Goal: Task Accomplishment & Management: Manage account settings

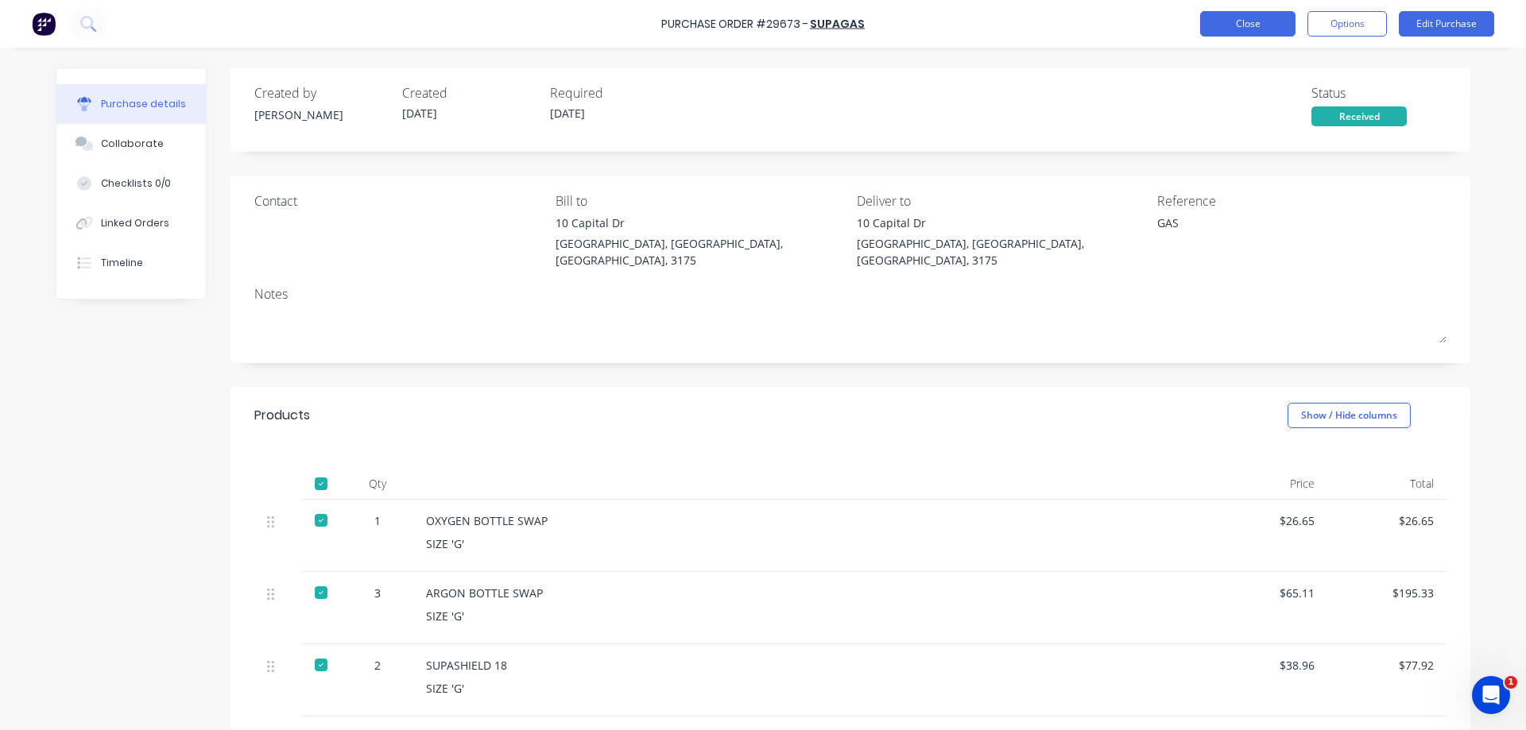
click at [1267, 25] on button "Close" at bounding box center [1247, 23] width 95 height 25
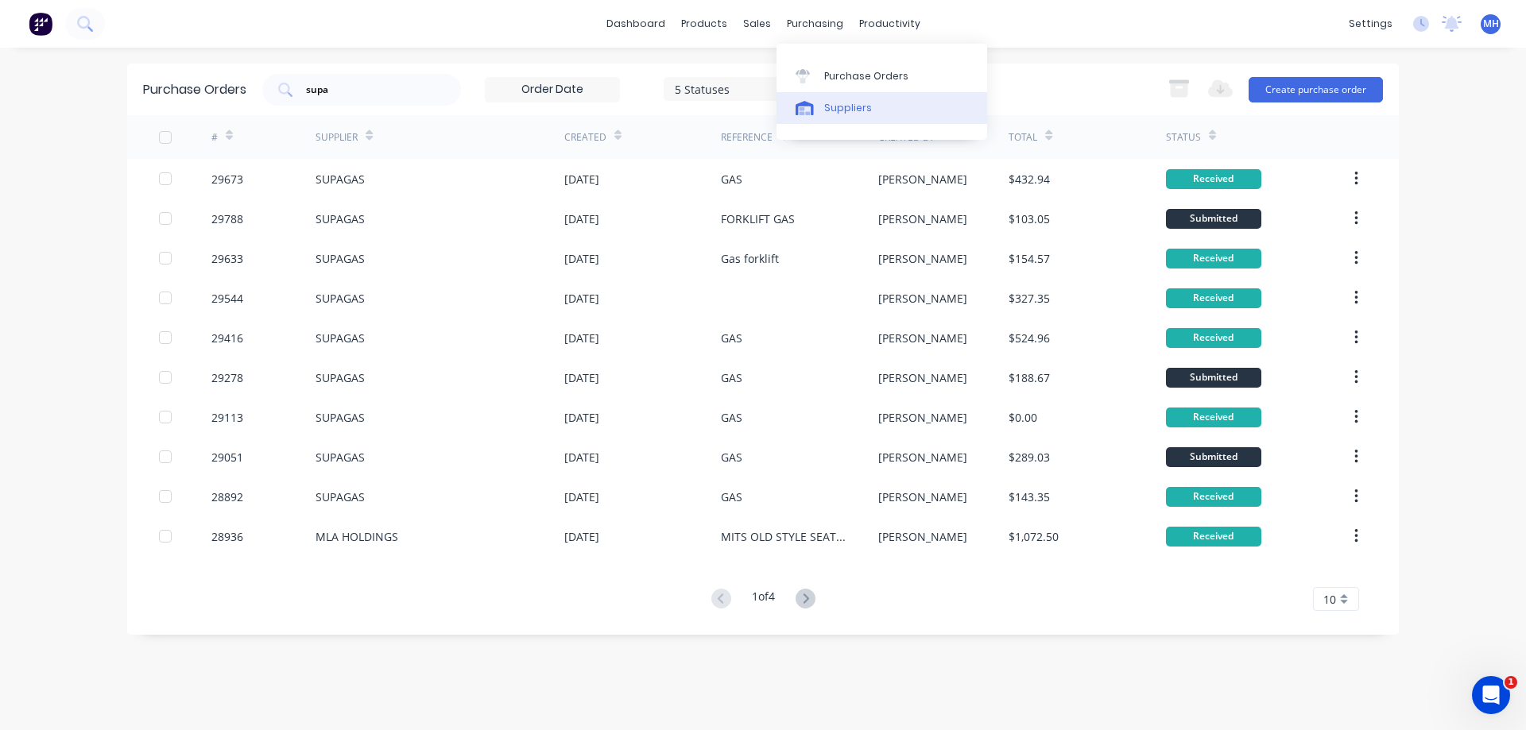
click at [826, 103] on div "Suppliers" at bounding box center [848, 108] width 48 height 14
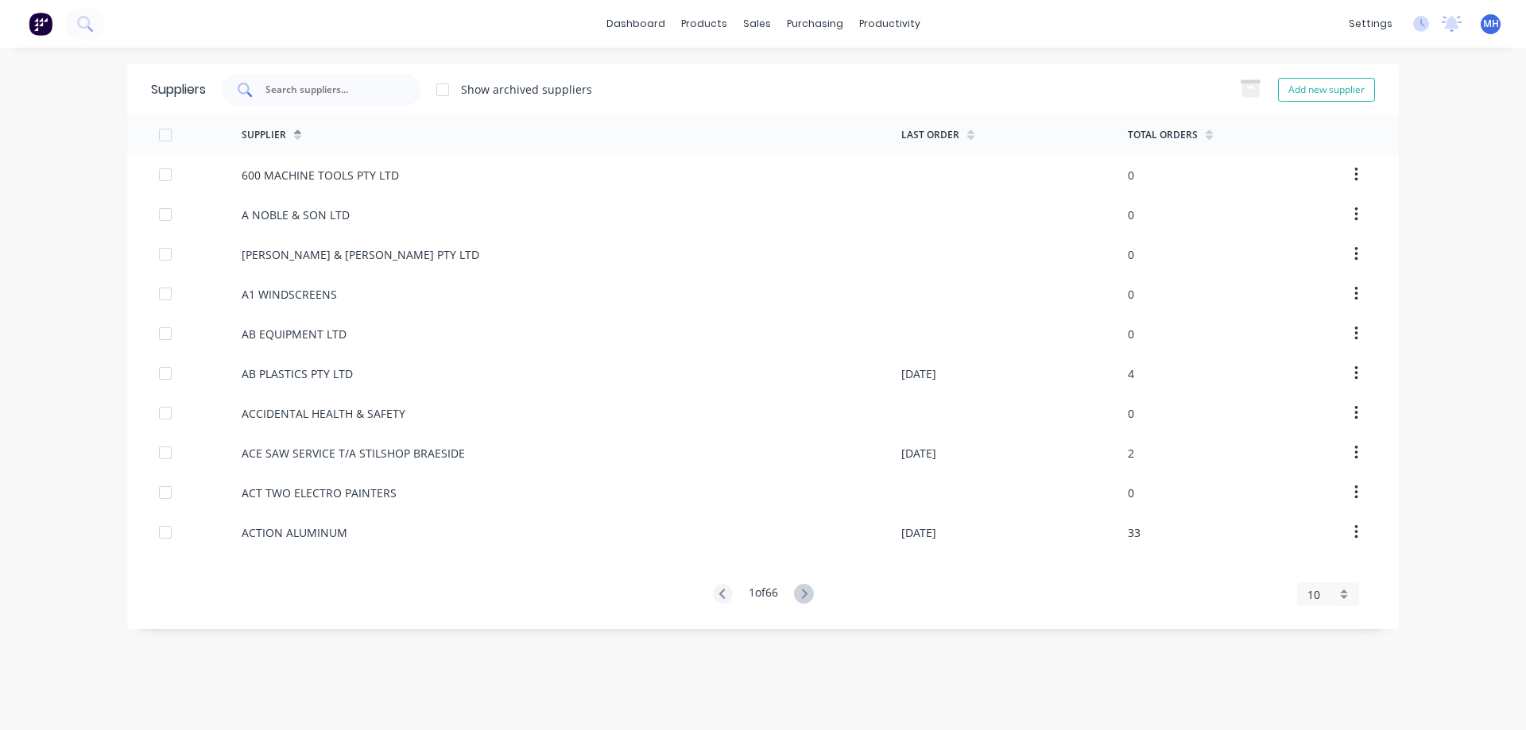
click at [335, 76] on div at bounding box center [321, 90] width 199 height 32
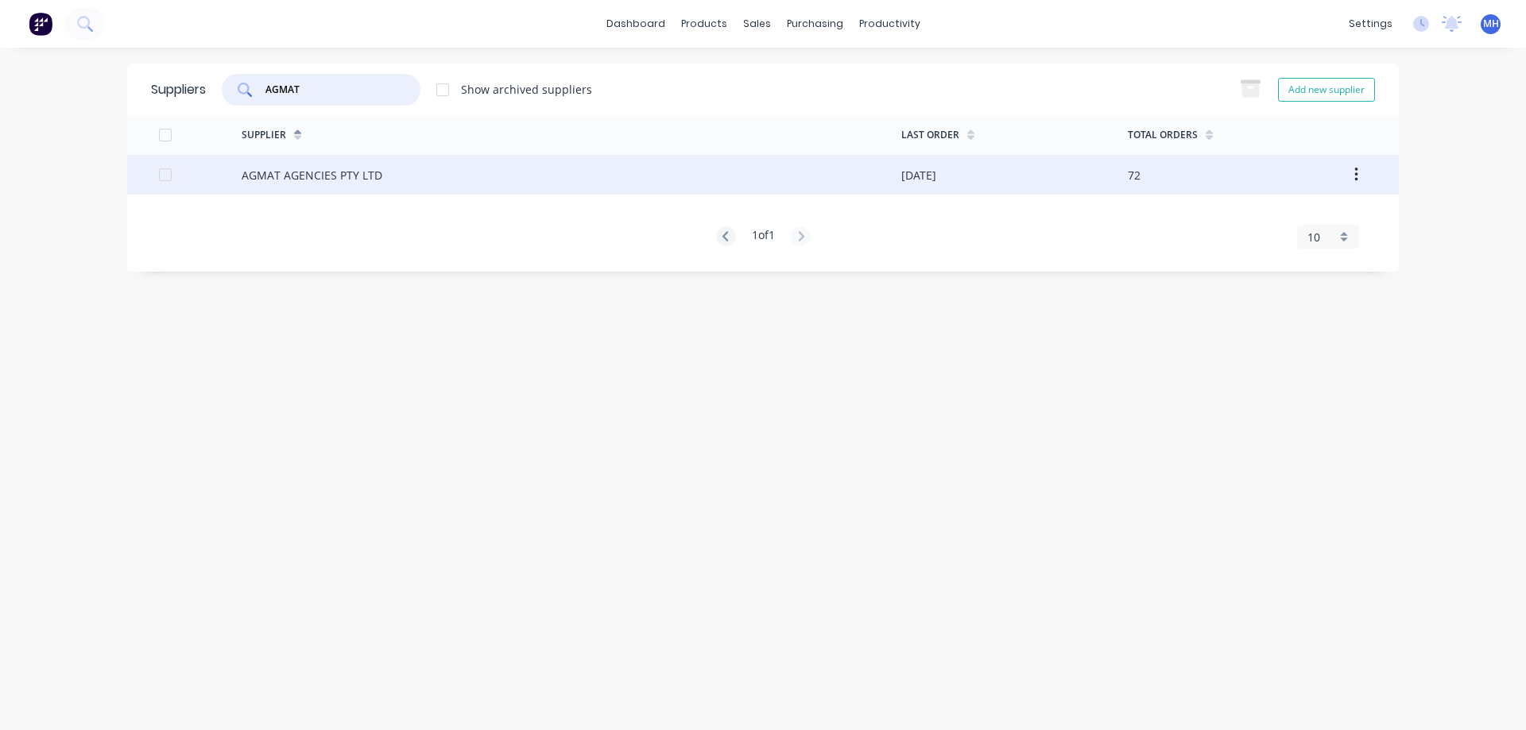
type input "AGMAT"
click at [277, 176] on div "AGMAT AGENCIES PTY LTD" at bounding box center [312, 175] width 141 height 17
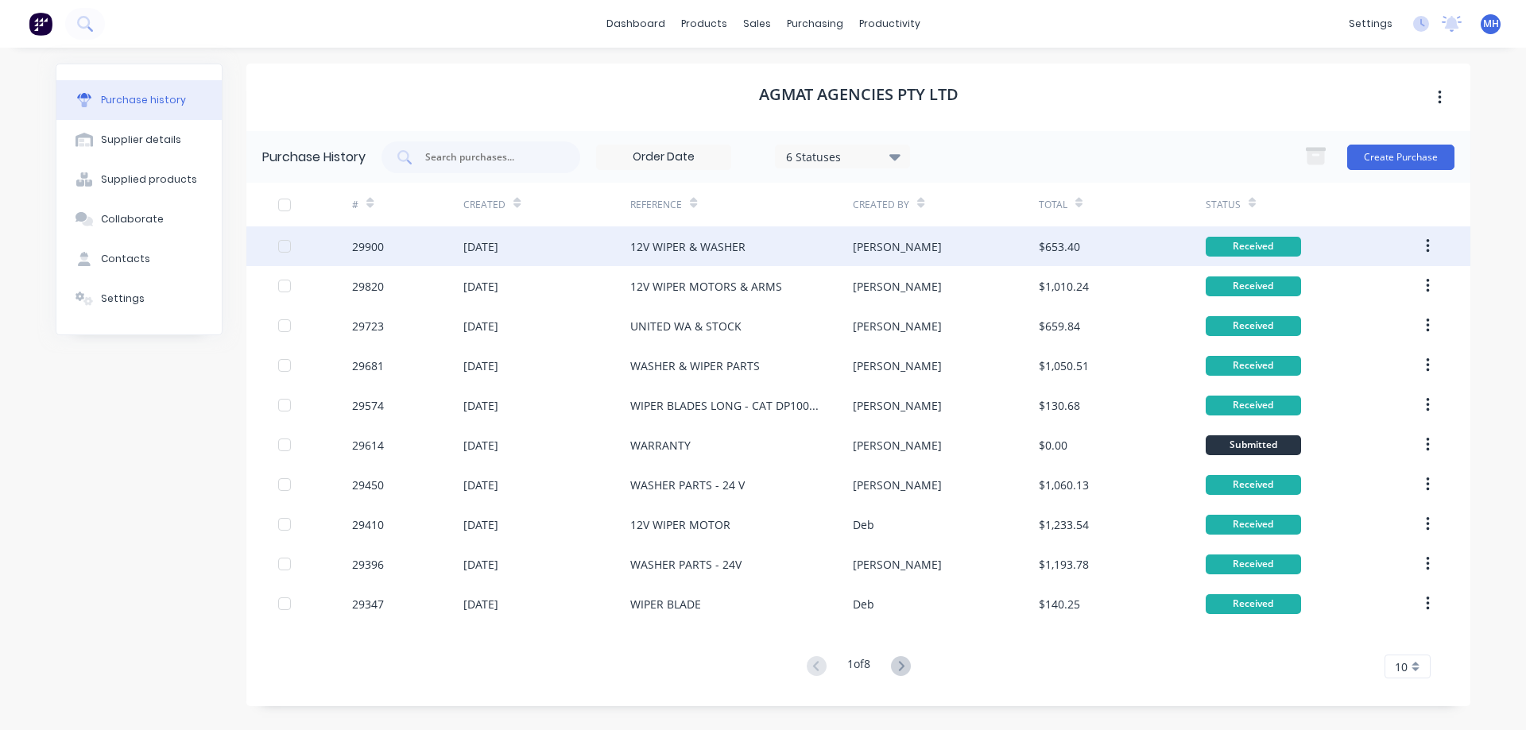
click at [563, 257] on div "[DATE]" at bounding box center [546, 246] width 167 height 40
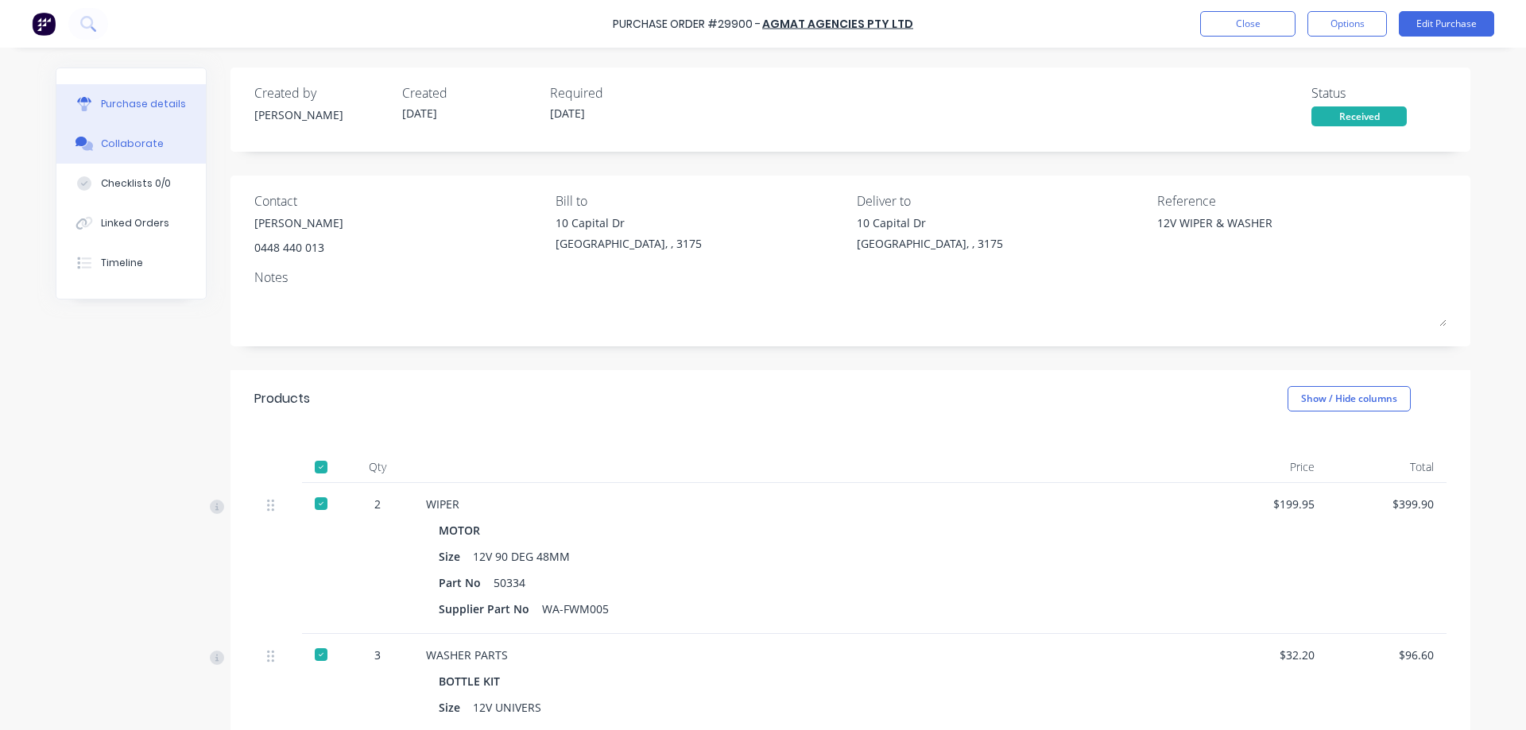
click at [130, 141] on div "Collaborate" at bounding box center [132, 144] width 63 height 14
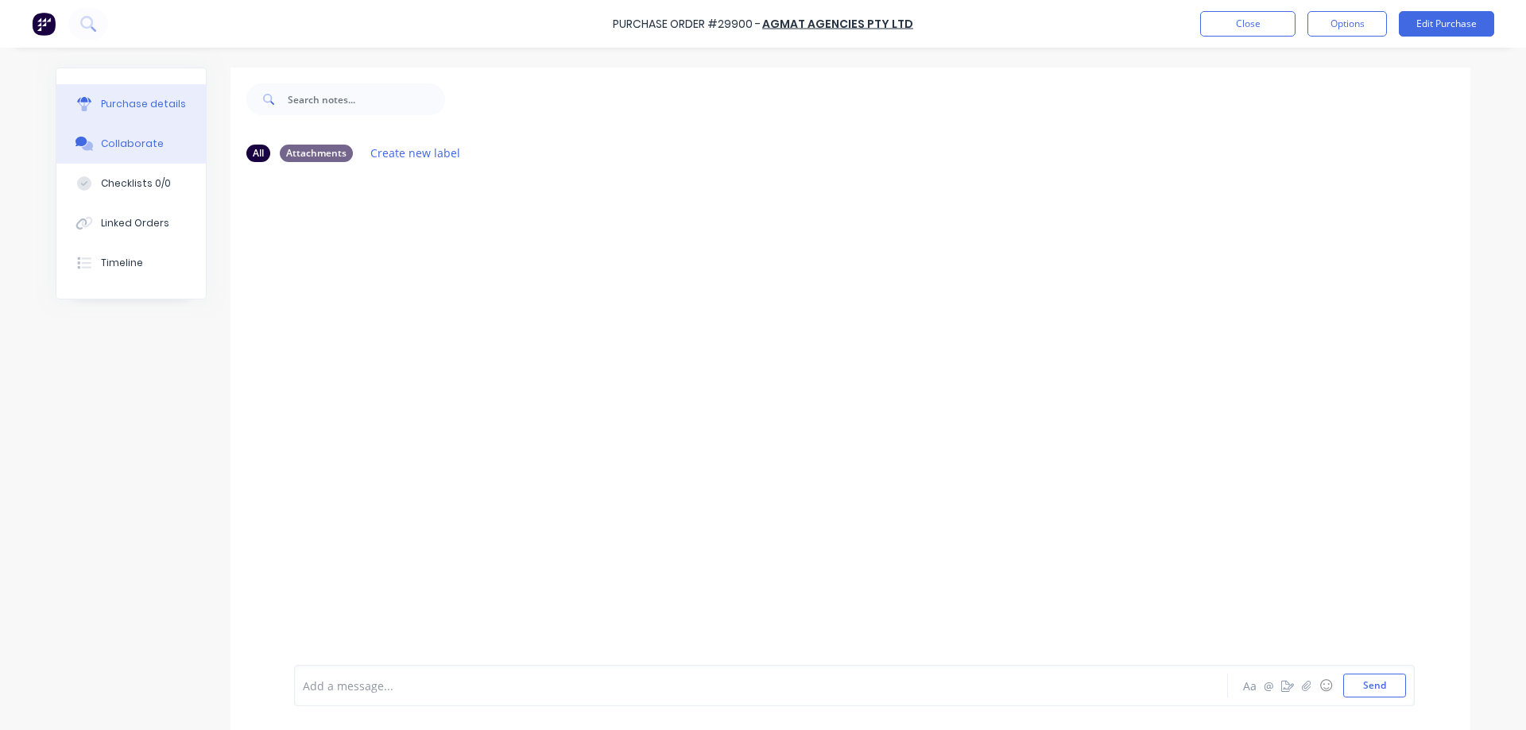
click at [133, 101] on div "Purchase details" at bounding box center [143, 104] width 85 height 14
type textarea "x"
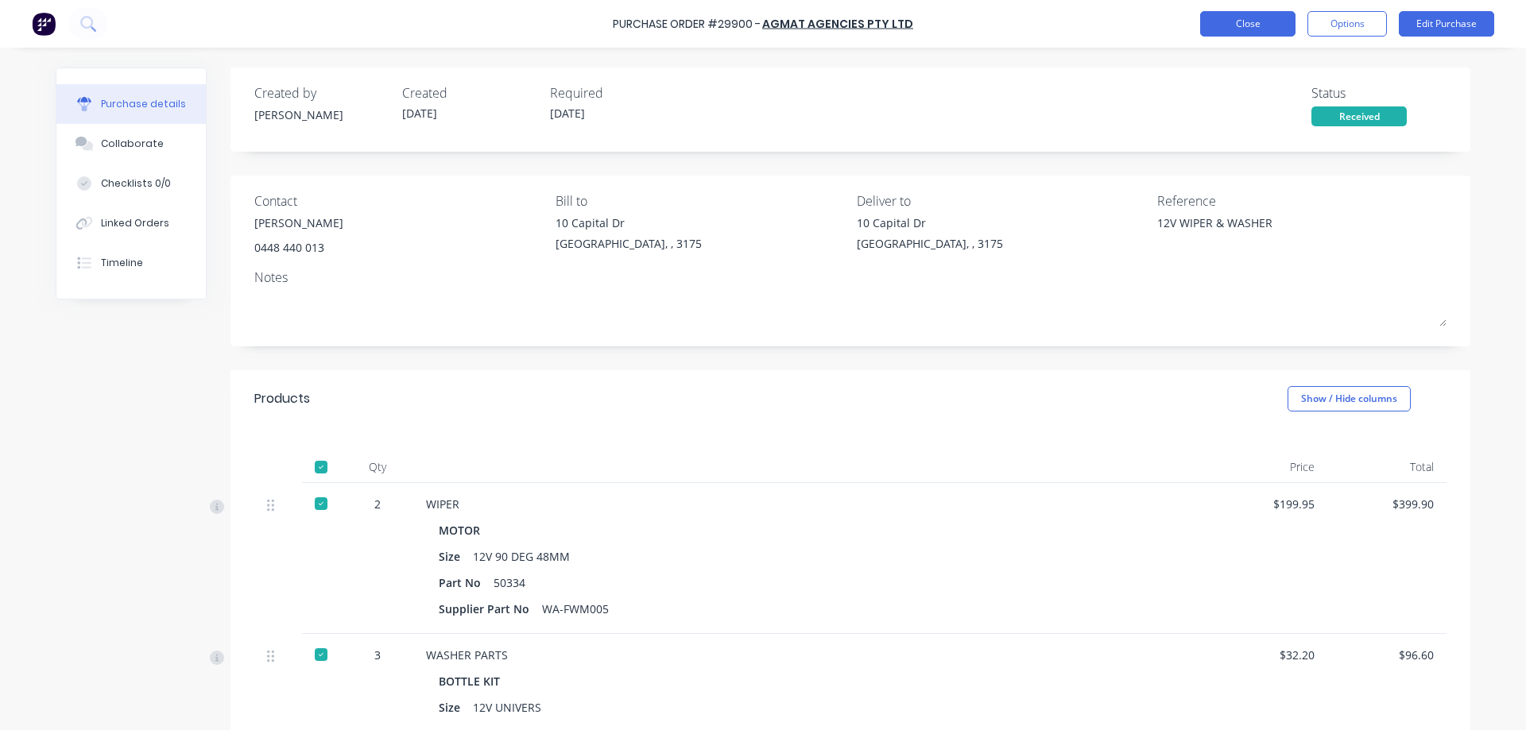
click at [1252, 27] on button "Close" at bounding box center [1247, 23] width 95 height 25
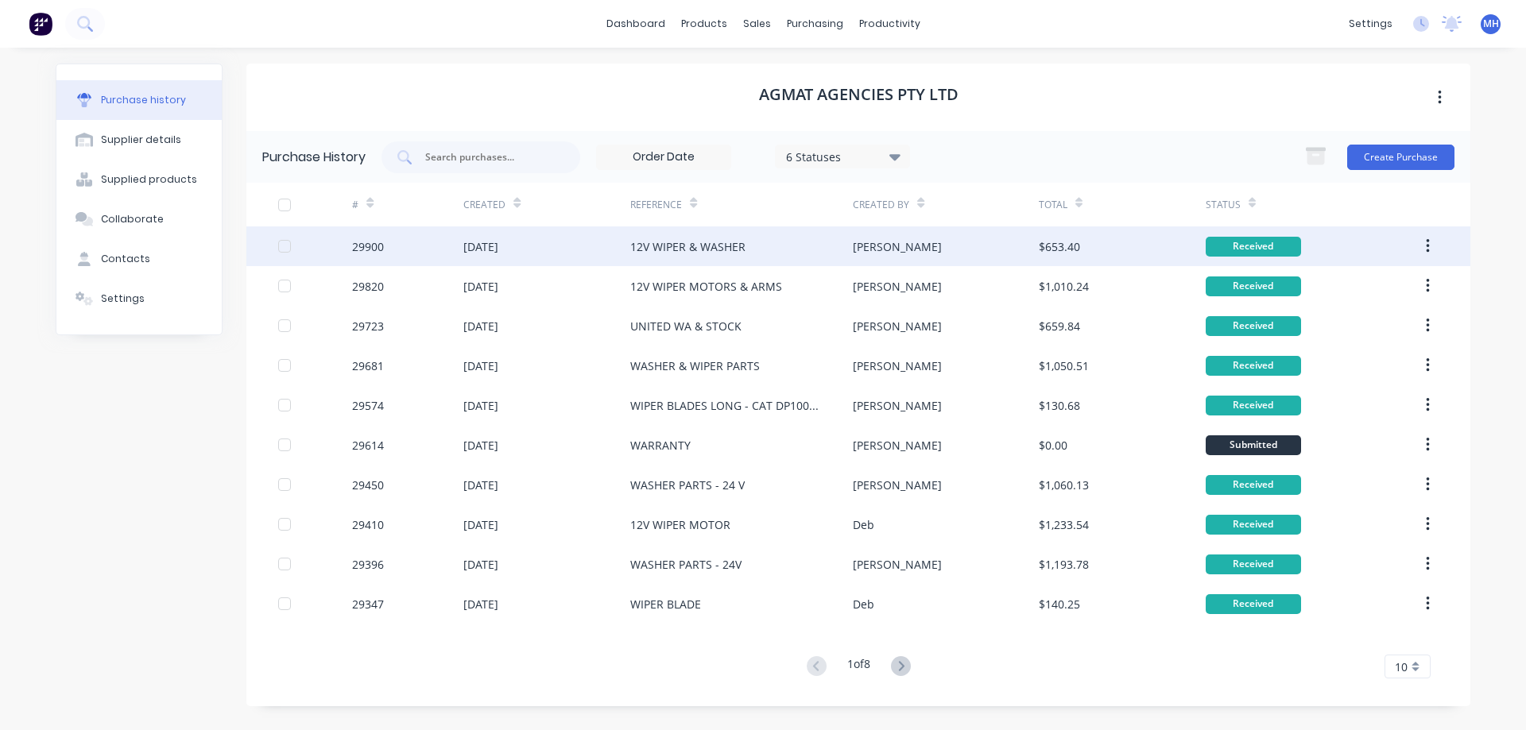
click at [788, 254] on div "12V WIPER & WASHER" at bounding box center [741, 246] width 222 height 40
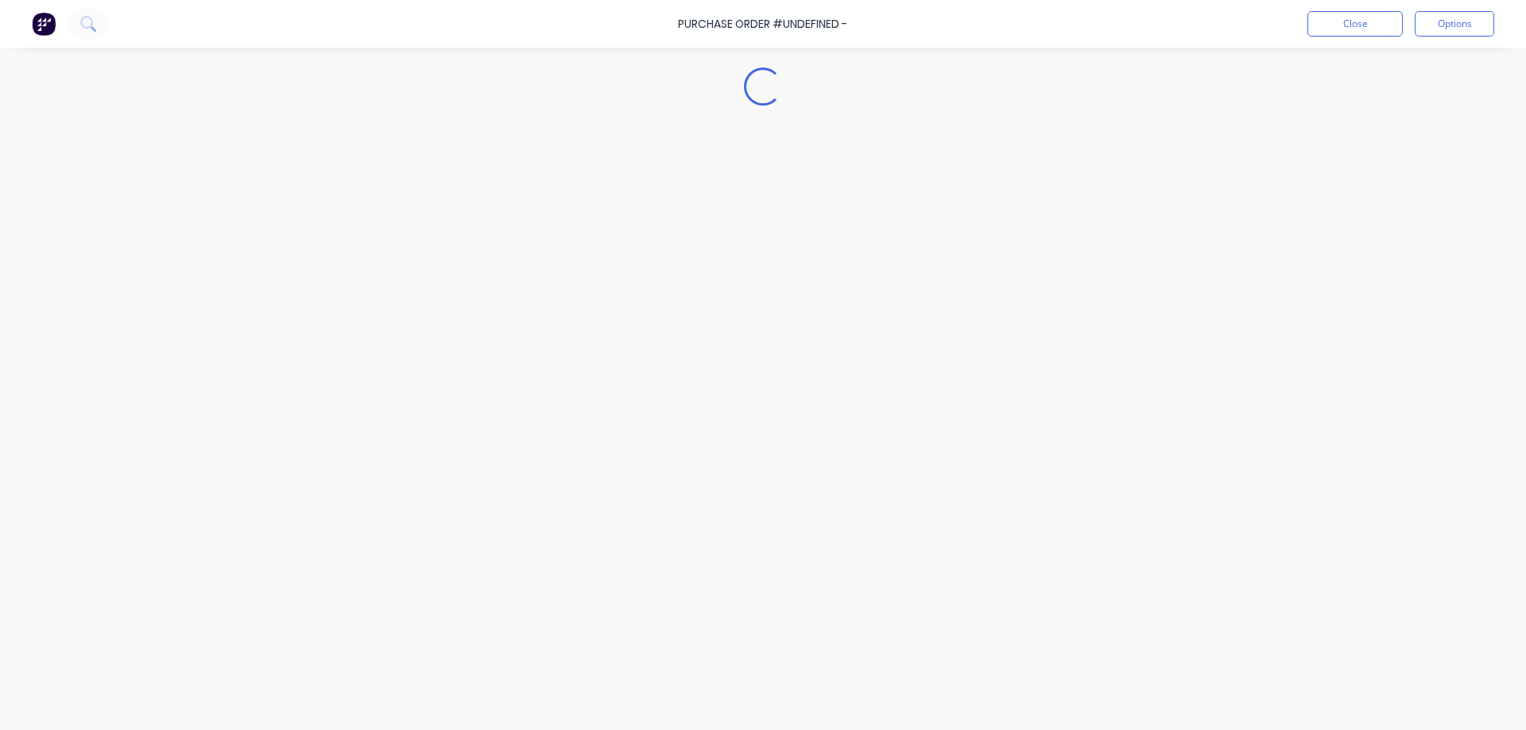
type textarea "x"
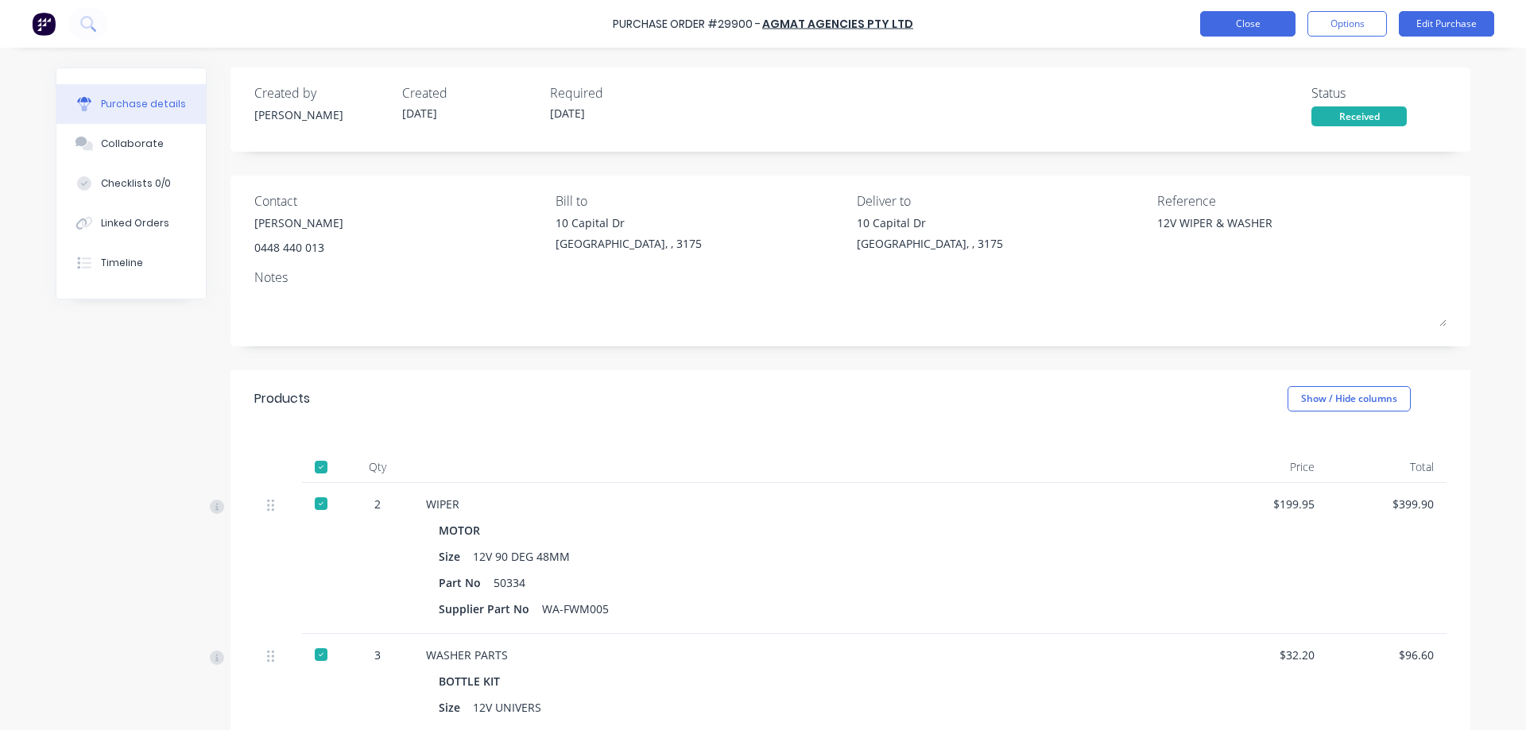
click at [1220, 17] on button "Close" at bounding box center [1247, 23] width 95 height 25
